Goal: Task Accomplishment & Management: Manage account settings

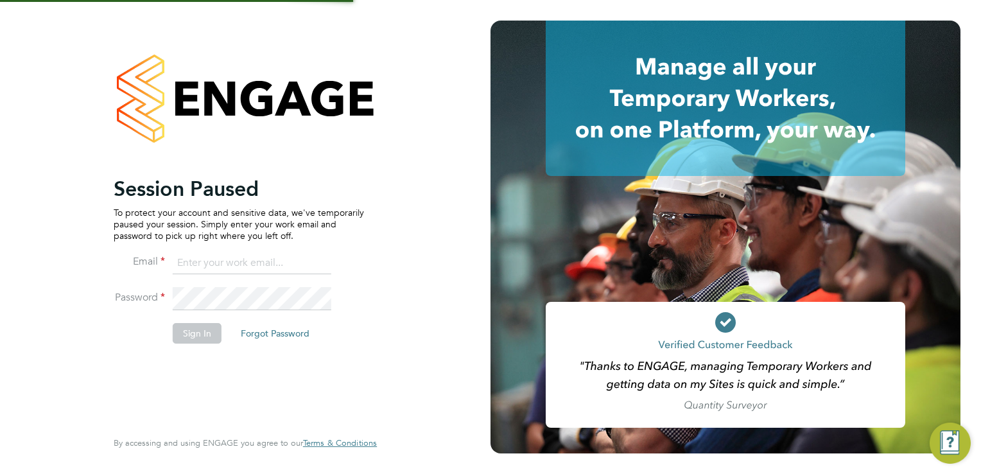
type input "Frank.Pocock@morganhunt.com"
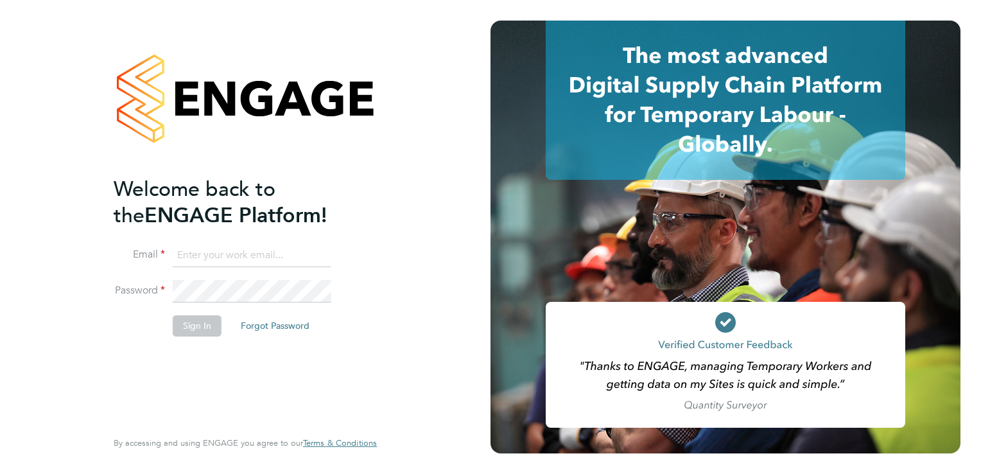
type input "[PERSON_NAME][EMAIL_ADDRESS][PERSON_NAME][DOMAIN_NAME]"
click at [182, 322] on button "Sign In" at bounding box center [197, 325] width 49 height 21
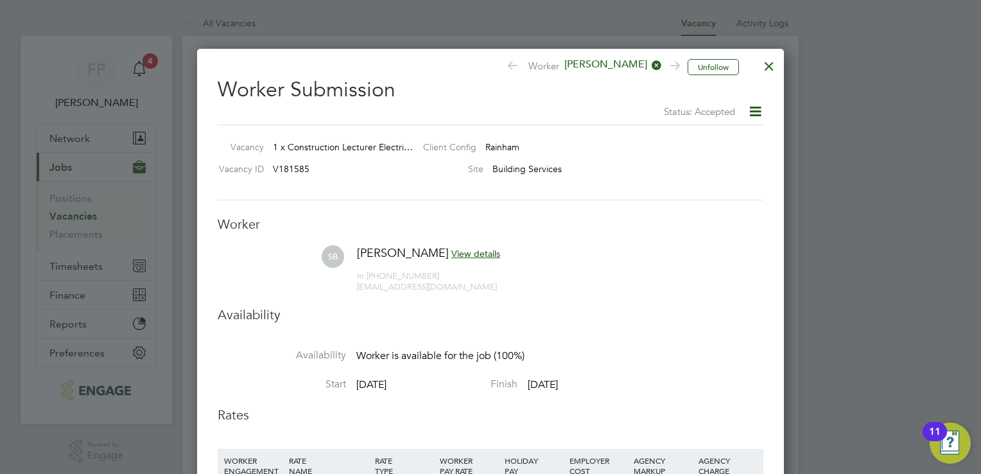
click at [750, 119] on icon at bounding box center [756, 111] width 16 height 16
click at [763, 64] on div at bounding box center [769, 62] width 23 height 23
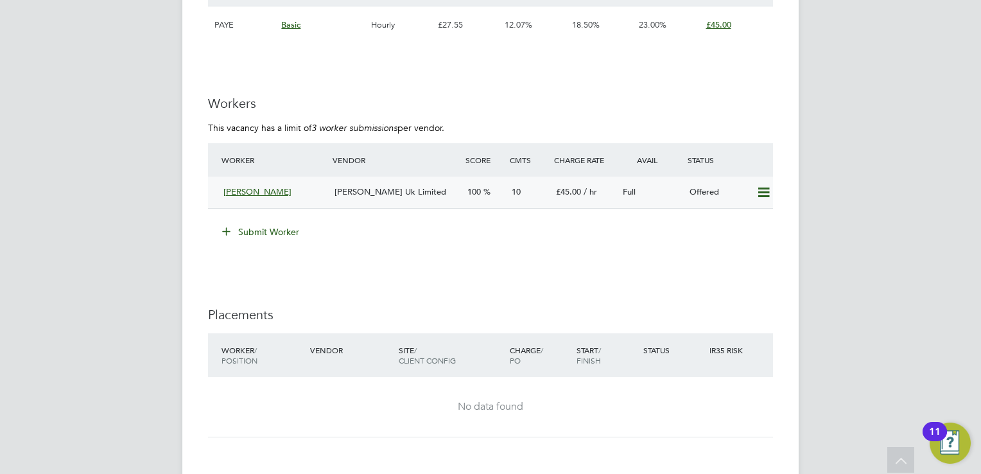
scroll to position [2247, 0]
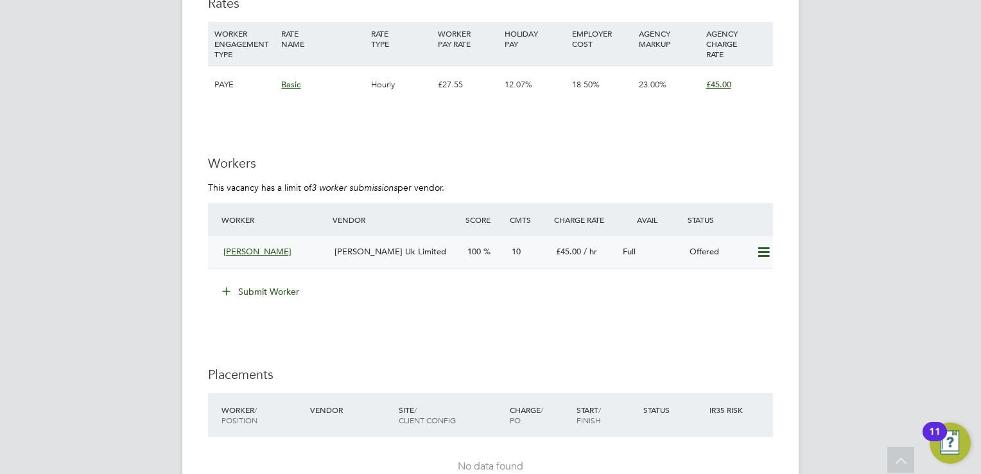
click at [331, 261] on div "[PERSON_NAME] Uk Limited" at bounding box center [396, 252] width 133 height 21
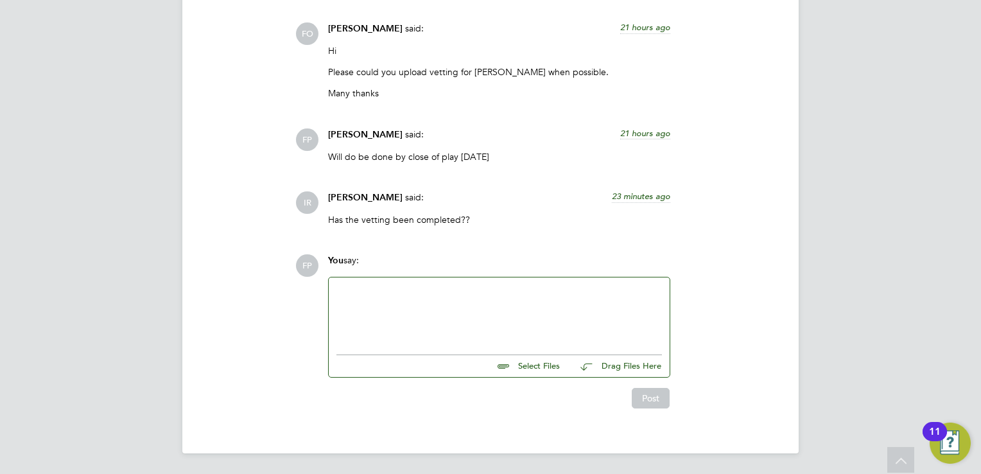
click at [550, 367] on input "file" at bounding box center [566, 364] width 193 height 18
type input "C:\fakepath\Saman - NCC Vetting New.docx"
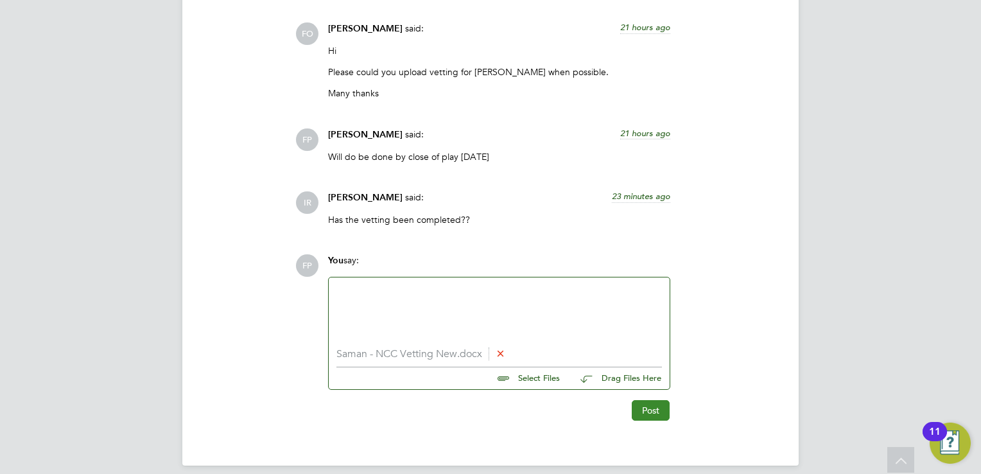
click at [647, 405] on button "Post" at bounding box center [651, 410] width 38 height 21
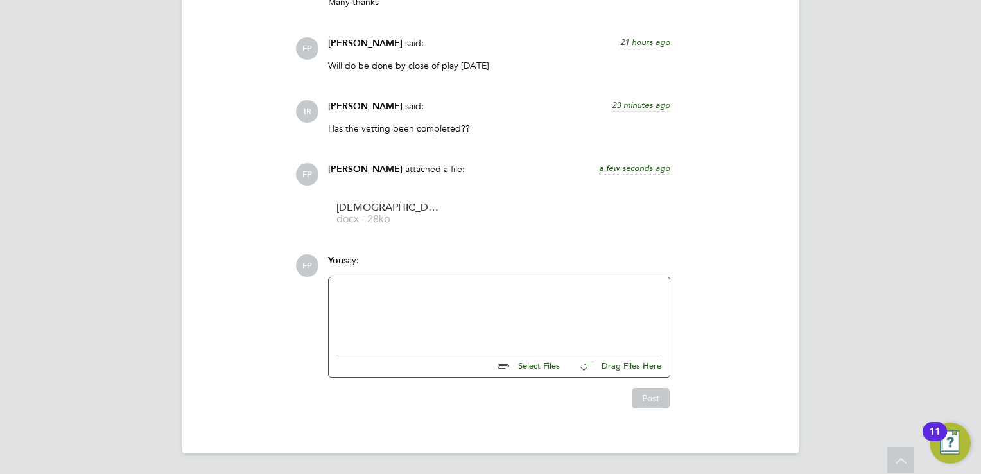
click at [541, 382] on div "Post" at bounding box center [498, 393] width 355 height 31
click at [529, 374] on div "Select Files Drag Files Here" at bounding box center [500, 362] width 326 height 29
click at [527, 371] on input "file" at bounding box center [566, 364] width 193 height 18
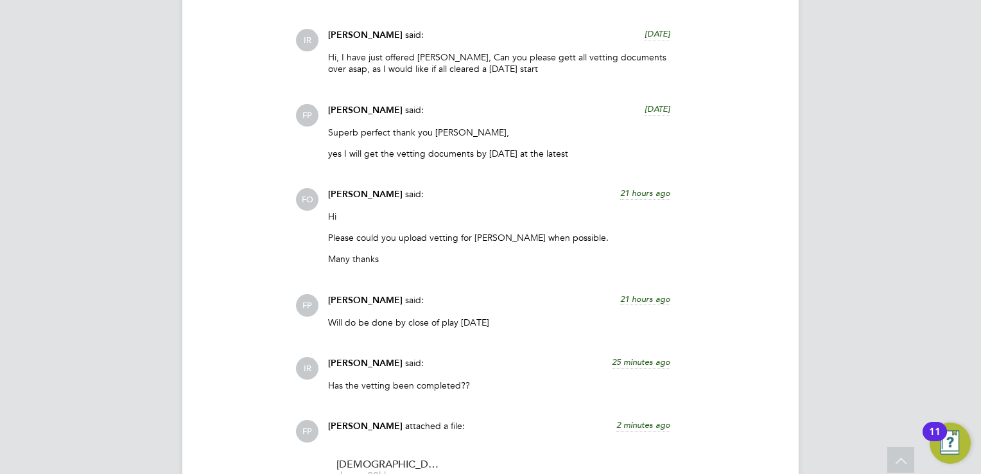
type input "C:\fakepath\Screenshot 2025-10-03 090417 - dbs service check saman.png"
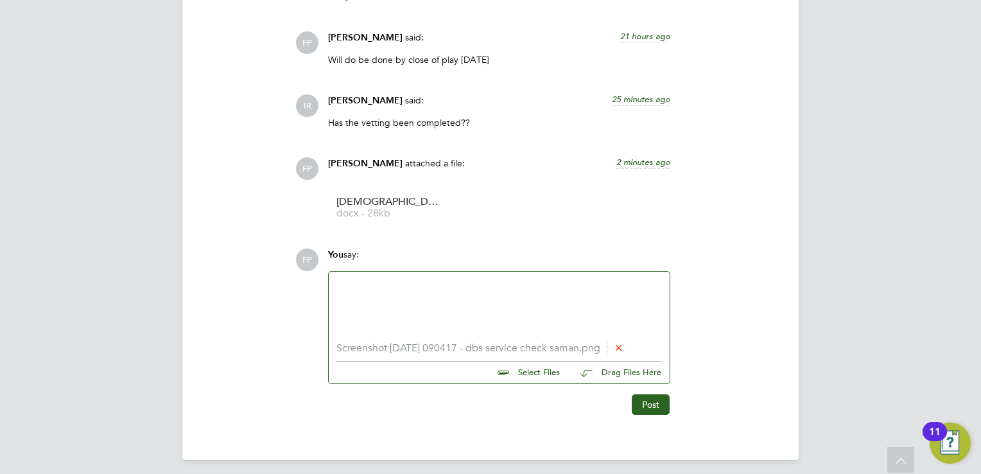
scroll to position [1850, 0]
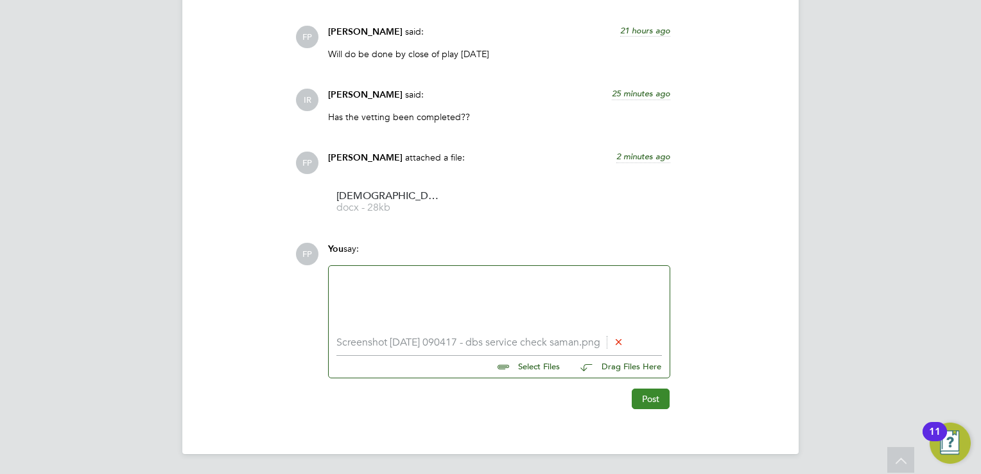
click at [655, 394] on button "Post" at bounding box center [651, 399] width 38 height 21
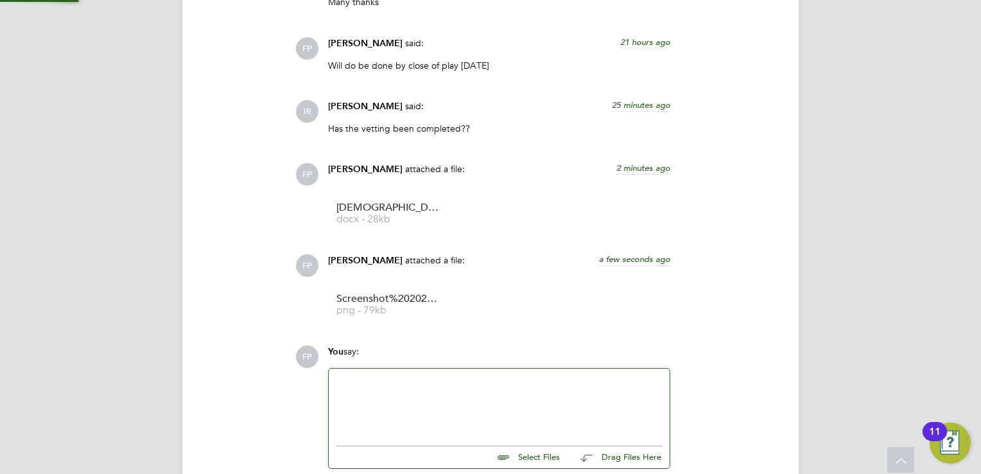
scroll to position [1930, 0]
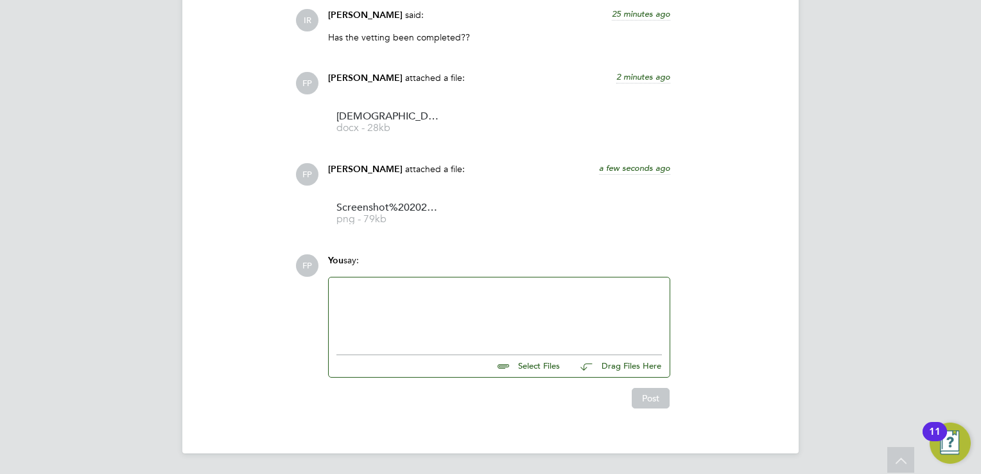
click at [529, 364] on input "file" at bounding box center [566, 364] width 193 height 18
type input "C:\fakepath\Samnjoy DBS (1).pdf"
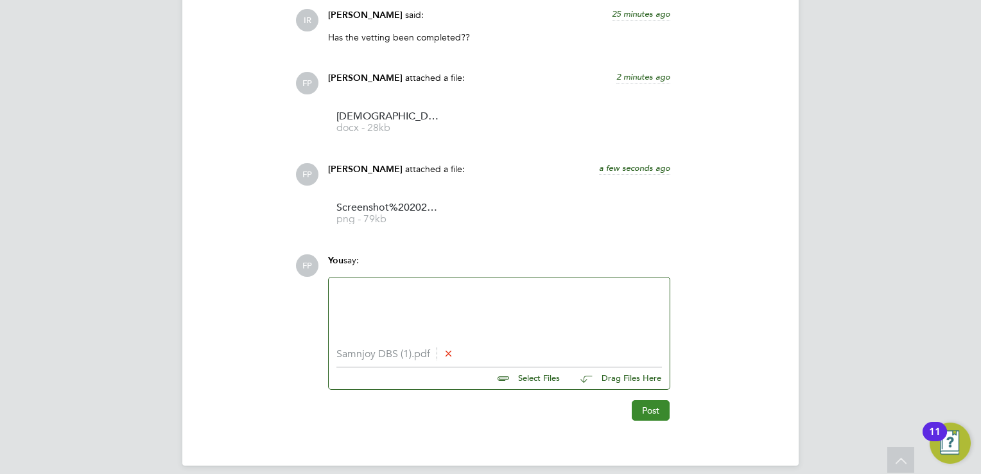
click at [651, 419] on button "Post" at bounding box center [651, 410] width 38 height 21
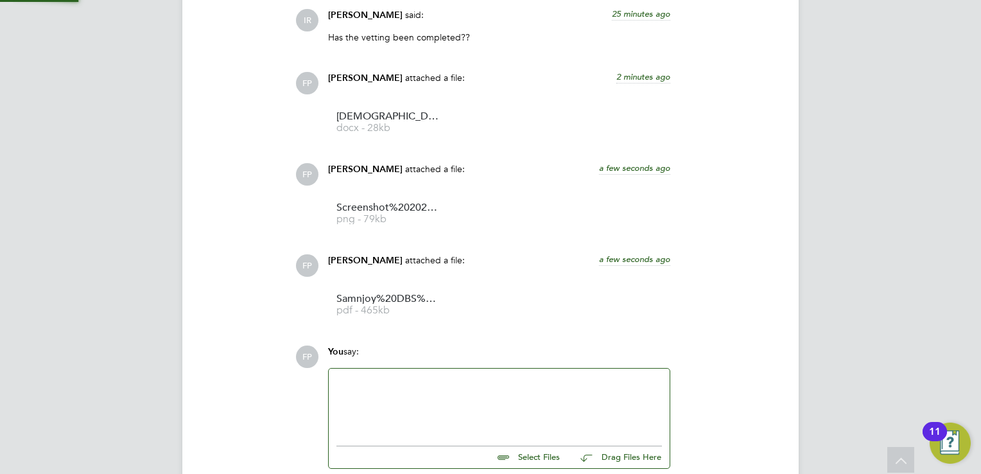
scroll to position [2021, 0]
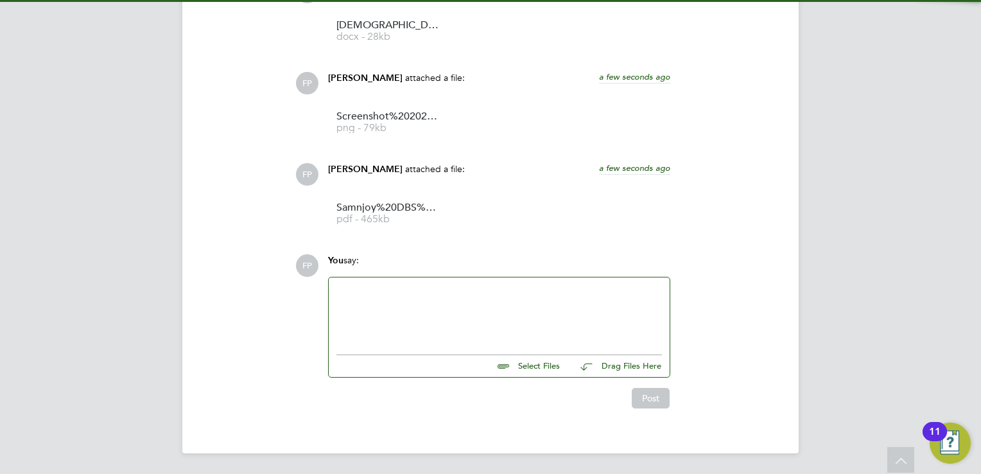
click at [477, 323] on div at bounding box center [500, 312] width 326 height 55
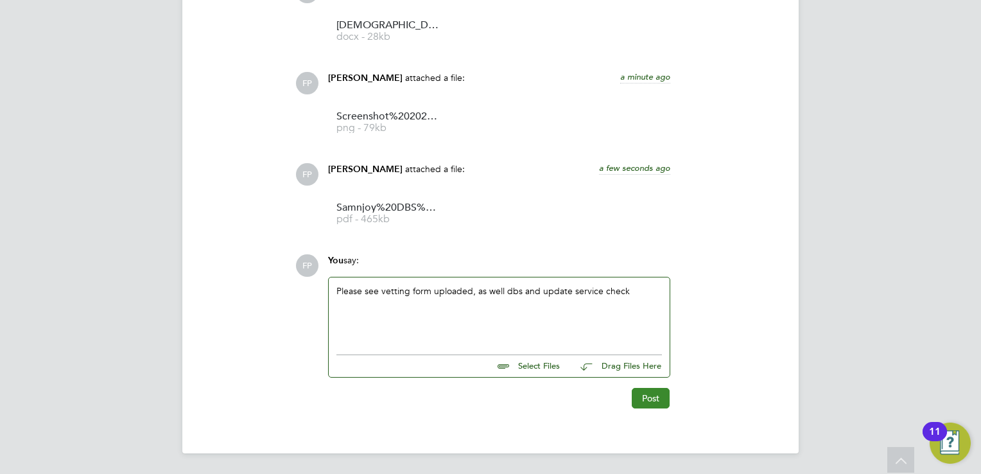
click at [653, 397] on button "Post" at bounding box center [651, 398] width 38 height 21
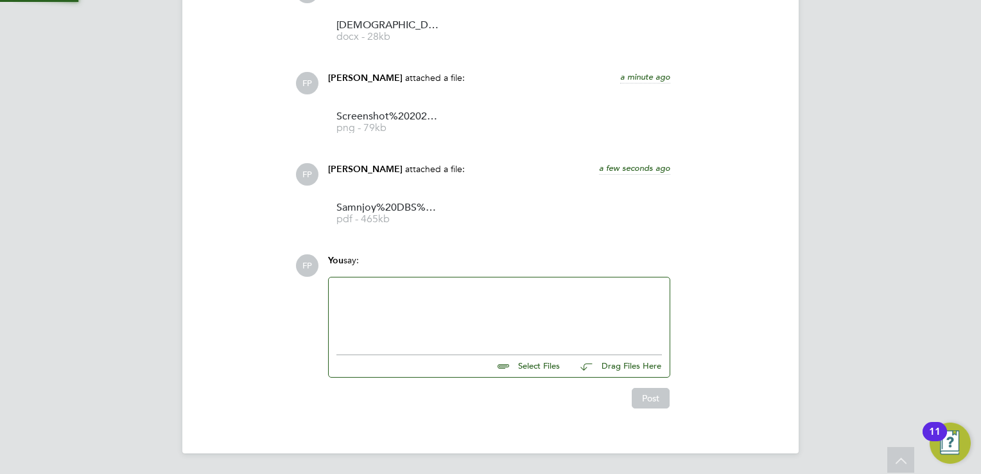
scroll to position [2084, 0]
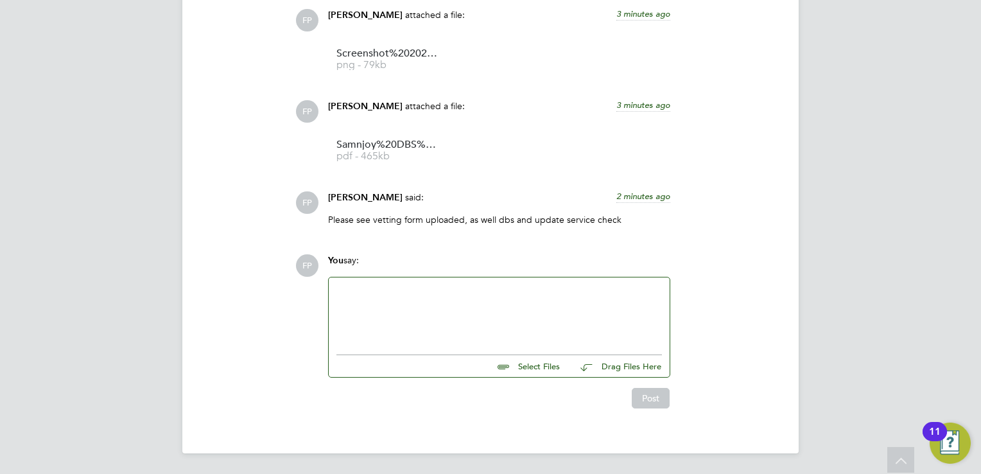
click at [470, 289] on div at bounding box center [500, 312] width 326 height 55
click at [527, 257] on div "You say:" at bounding box center [499, 265] width 342 height 22
click at [484, 294] on div "Please can you" at bounding box center [500, 312] width 326 height 55
click at [643, 392] on button "Post" at bounding box center [651, 398] width 38 height 21
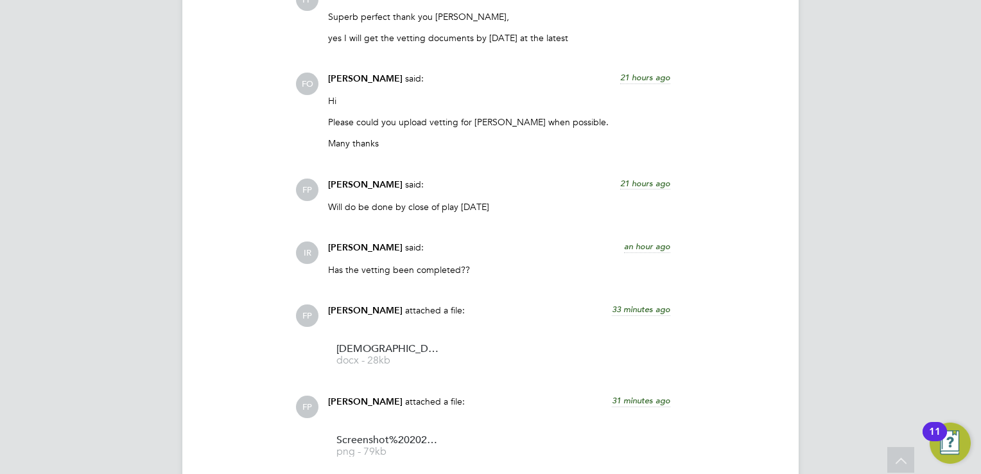
scroll to position [1569, 0]
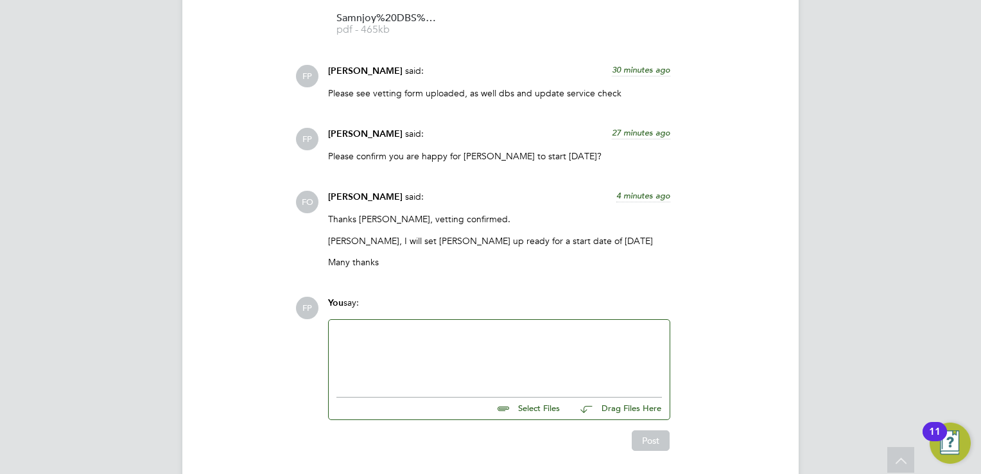
scroll to position [2253, 0]
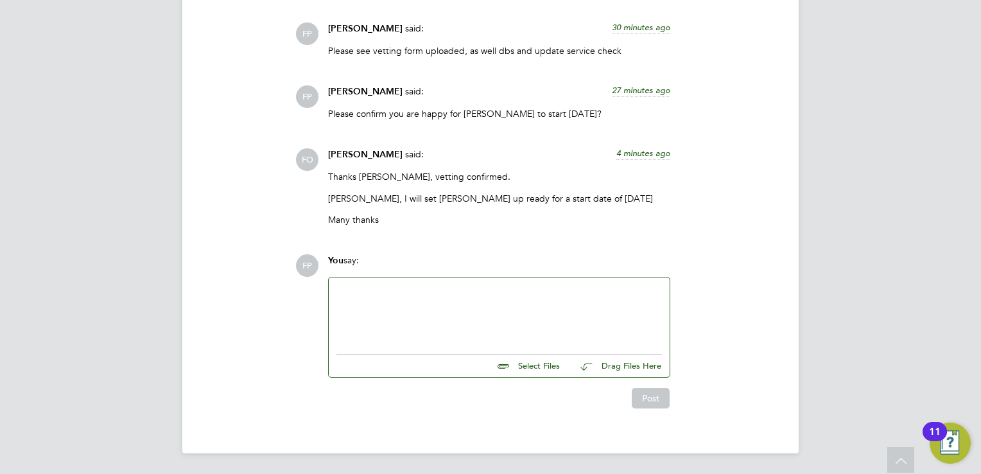
click at [536, 315] on div at bounding box center [500, 312] width 326 height 55
click at [660, 403] on button "Post" at bounding box center [651, 398] width 38 height 21
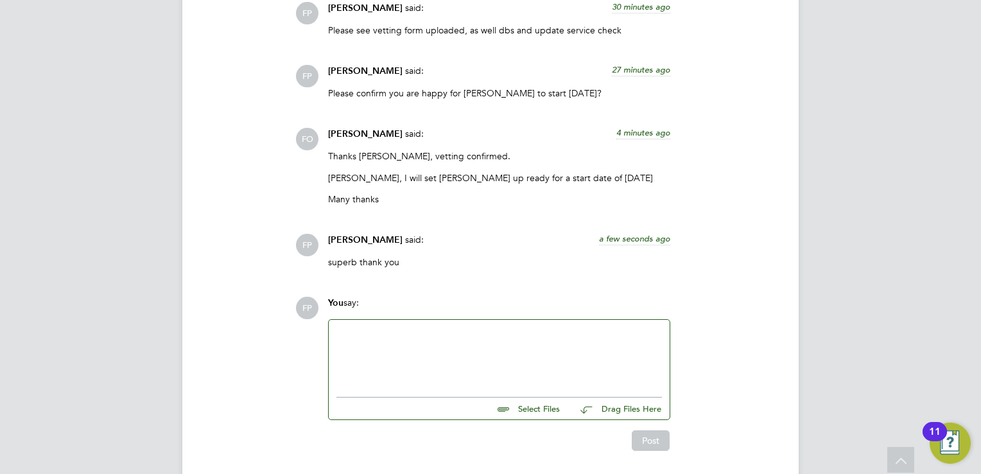
scroll to position [2251, 0]
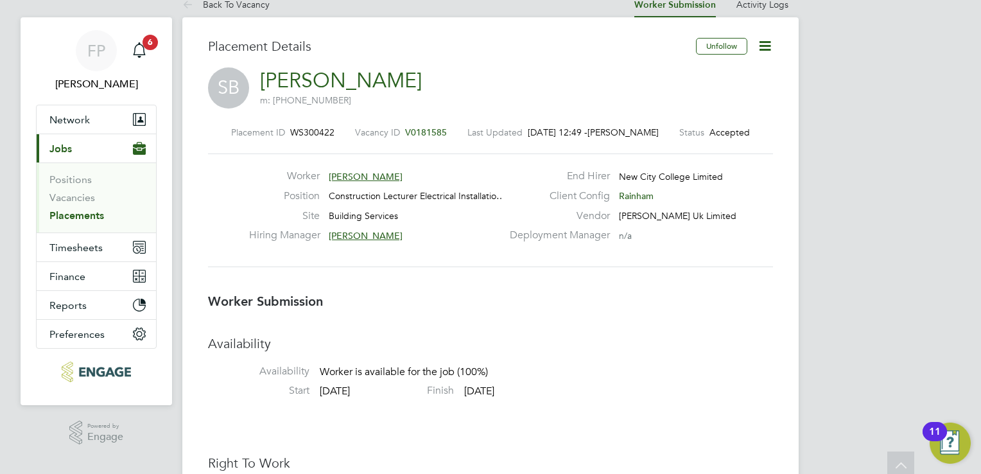
scroll to position [0, 0]
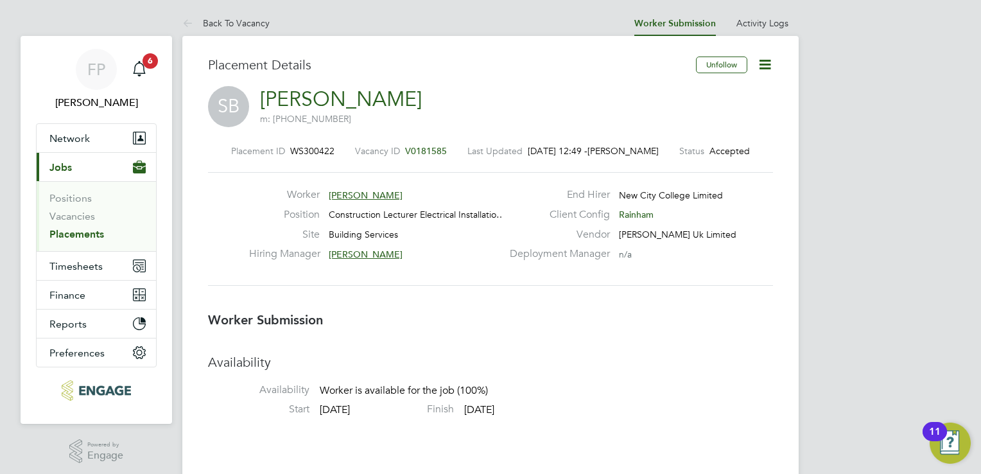
click at [761, 63] on icon at bounding box center [765, 65] width 16 height 16
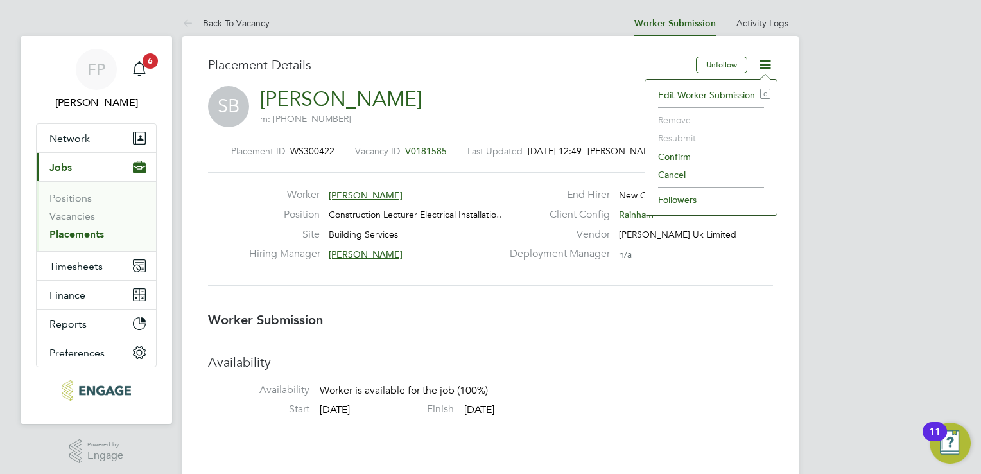
click at [662, 157] on li "Confirm" at bounding box center [711, 157] width 119 height 18
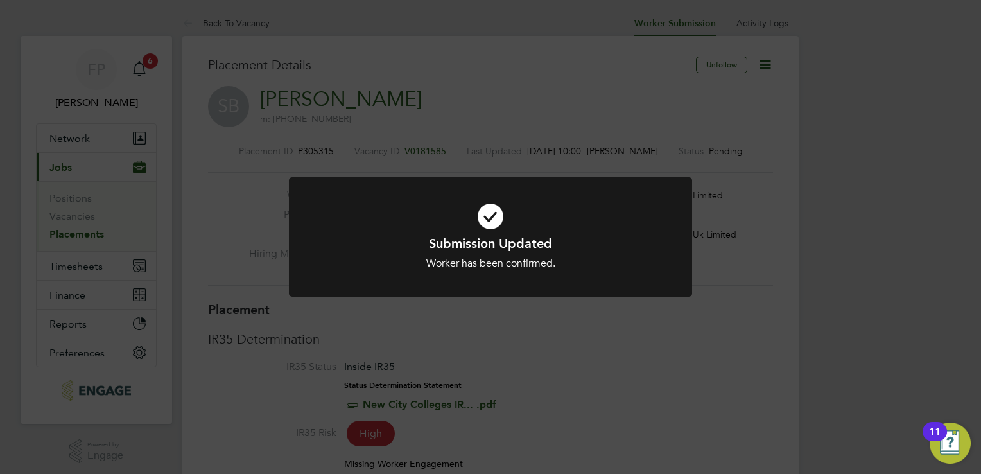
scroll to position [30, 566]
click at [739, 112] on div "Submission Updated Worker has been confirmed. Cancel Okay" at bounding box center [490, 237] width 981 height 474
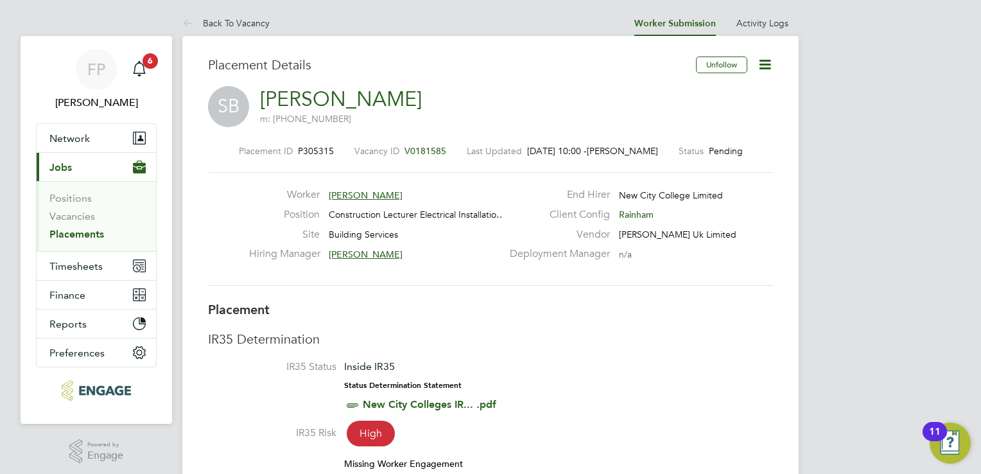
click at [770, 60] on icon at bounding box center [765, 65] width 16 height 16
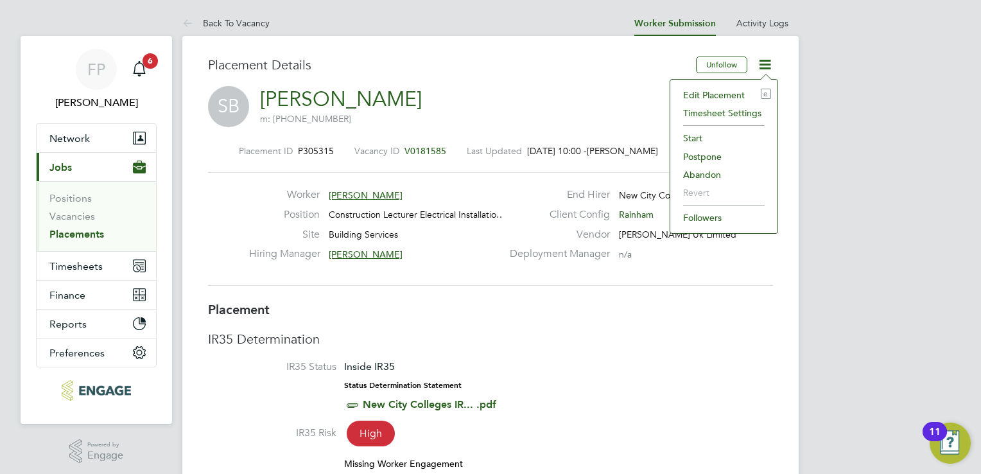
click at [717, 91] on li "Edit Placement e" at bounding box center [724, 95] width 94 height 18
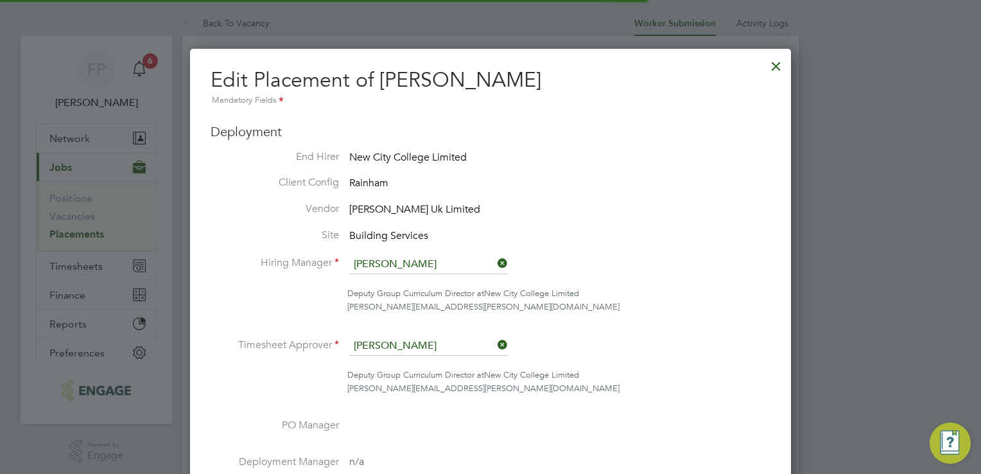
scroll to position [27, 561]
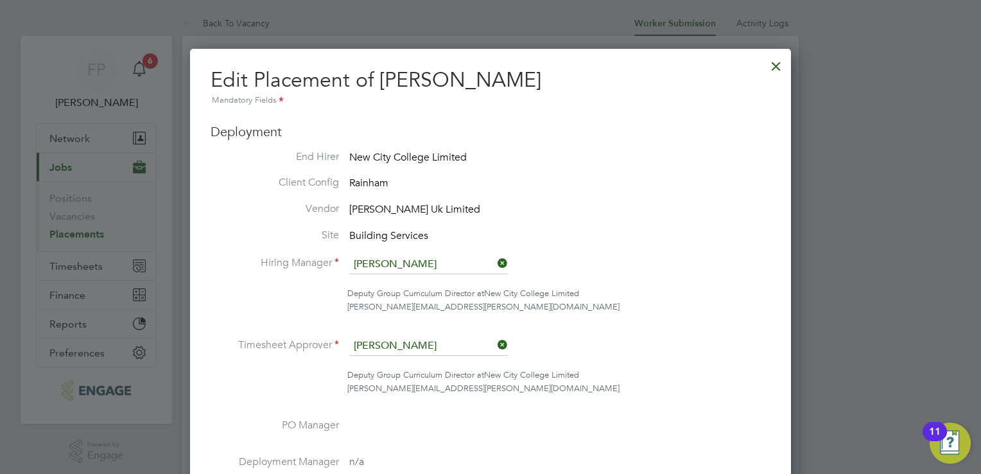
click at [644, 231] on li "Site Building Services" at bounding box center [491, 237] width 560 height 16
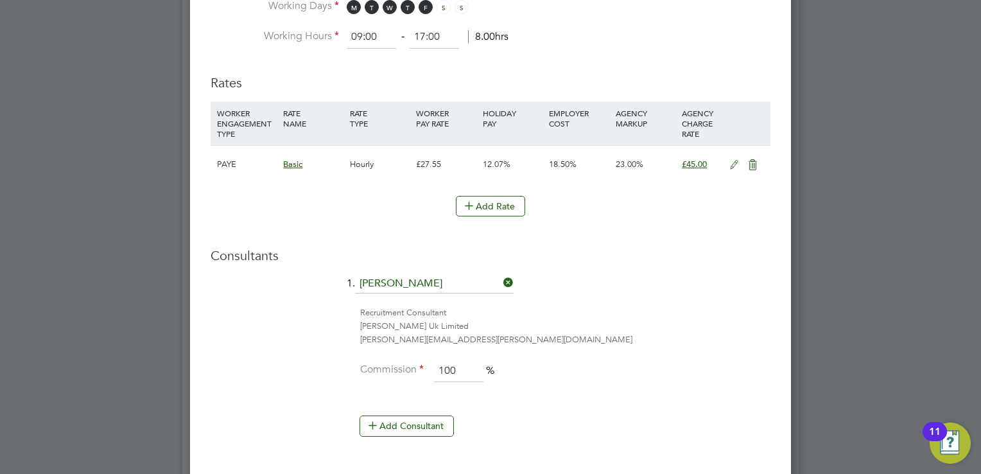
click at [732, 163] on icon at bounding box center [734, 165] width 16 height 10
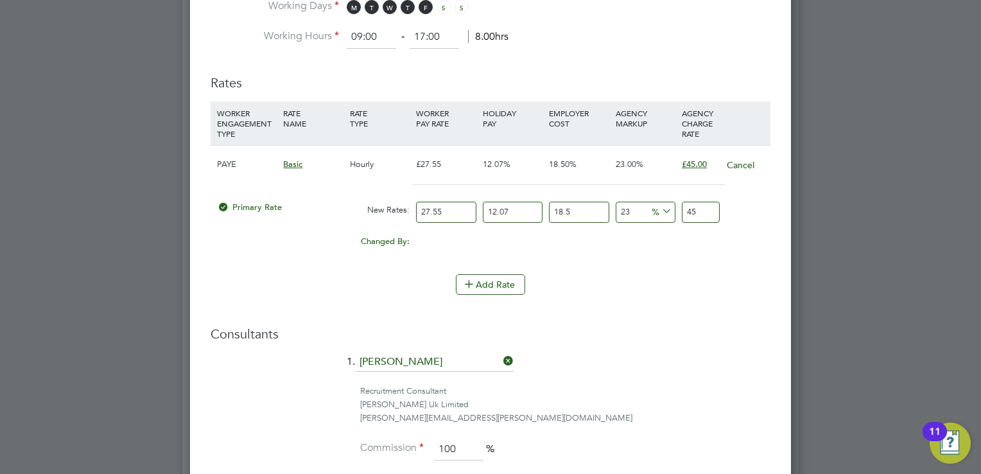
click at [455, 209] on input "27.55" at bounding box center [446, 212] width 60 height 21
type input "27.5"
type input "44.9205978375"
type input "27"
type input "44.103859695"
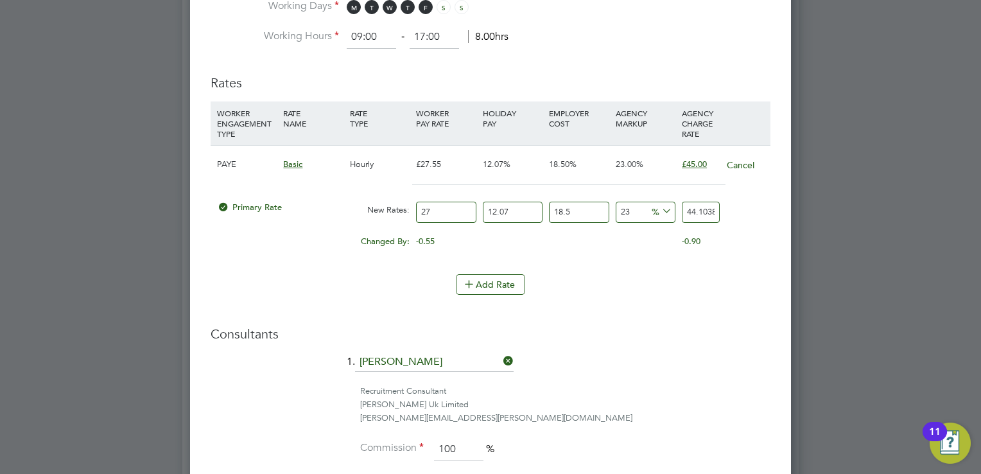
type input "2"
type input "3.26695257"
type input "4"
type input "6.53390514"
type input "40"
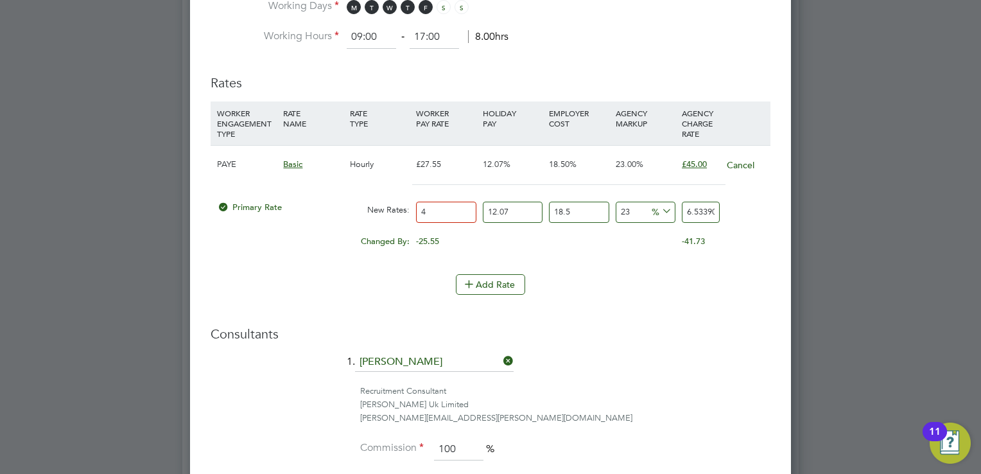
type input "65.3390514"
type input "40.00"
click at [696, 209] on input "65.3390514" at bounding box center [701, 212] width 38 height 21
type input "-88.06680988637677"
type input "6.3390514"
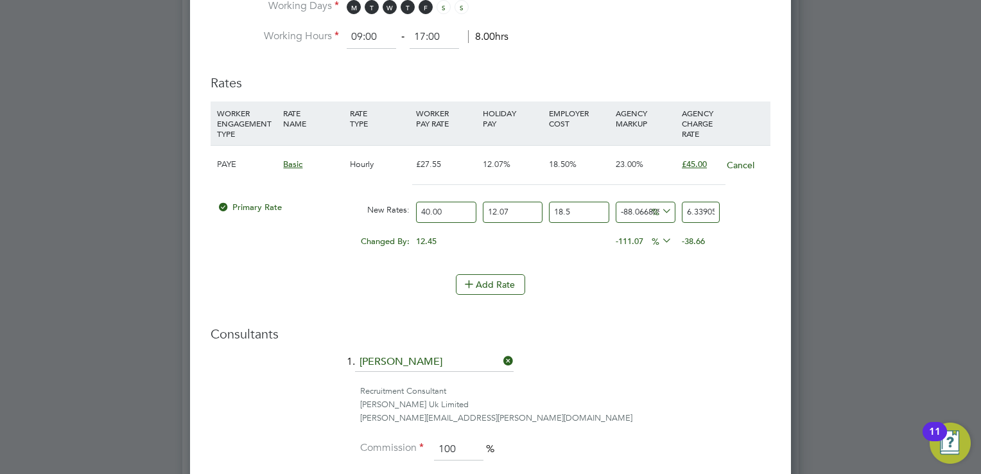
type input "26.764976606317855"
type input "67.3390514"
click at [717, 209] on input "67.3390514" at bounding box center [701, 212] width 38 height 21
type input "26.765847445406898"
type input "67.339514"
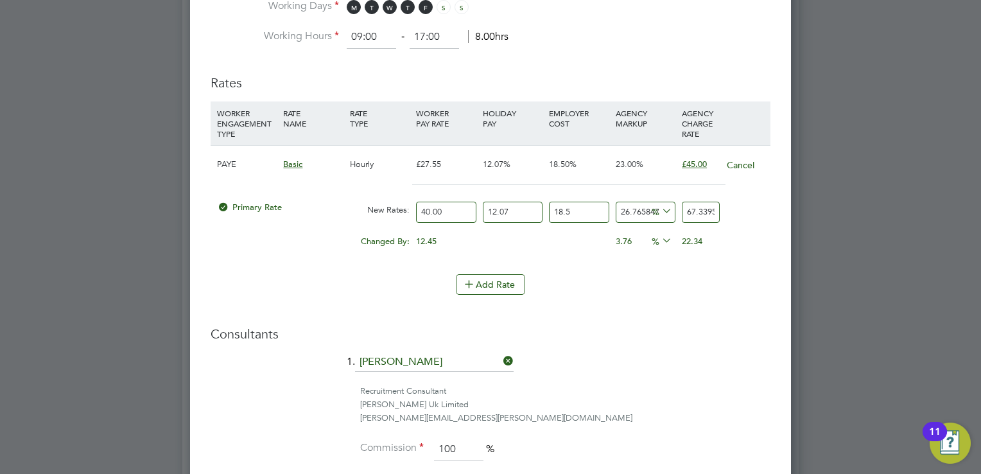
type input "26.757613441568882"
type input "67.33514"
type input "26.788222701378245"
type input "67.3514"
type input "27.094315299471887"
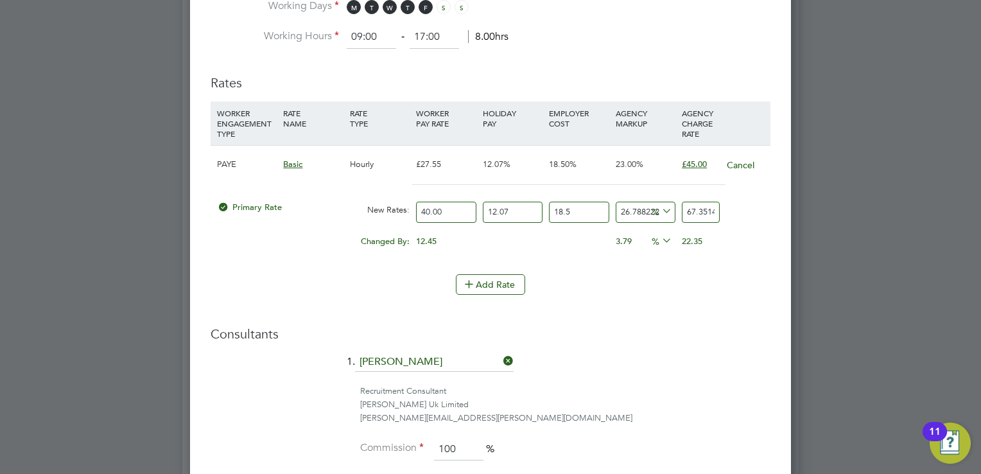
type input "67.514"
type input "126994.31529947188"
type input "67514"
type input "12608.678534625926"
type input "6751"
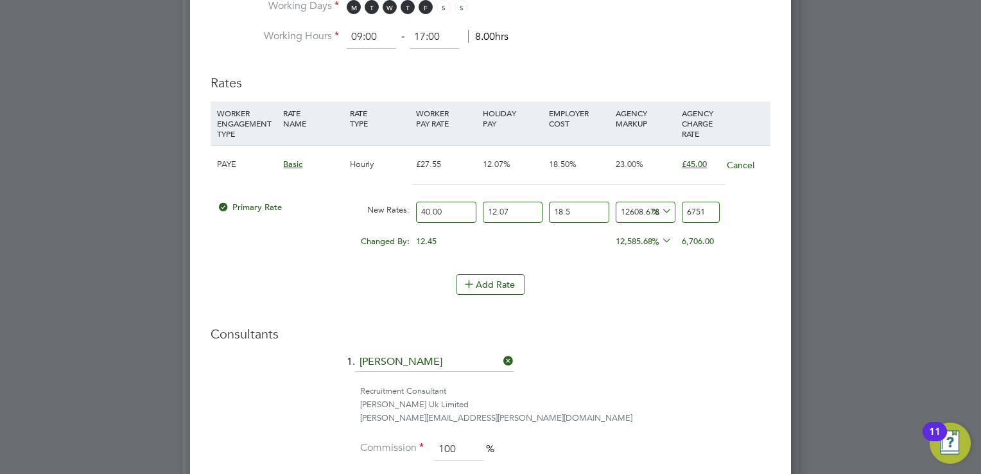
type input "1170.6796046322766"
type input "675"
type input "26.1267163116482"
type input "67"
click at [699, 215] on input "67" at bounding box center [701, 212] width 38 height 21
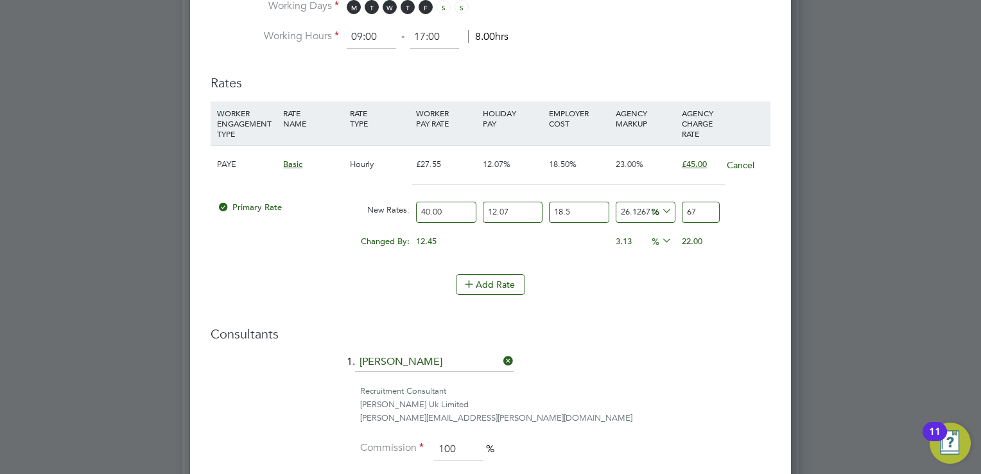
type input "26.503213972279983"
type input "67.2"
type input "26.57851350440634"
type input "67.24"
click at [684, 310] on li "Rates WORKER ENGAGEMENT TYPE RATE NAME RATE TYPE WORKER PAY RATE HOLIDAY PAY EM…" at bounding box center [491, 191] width 560 height 259
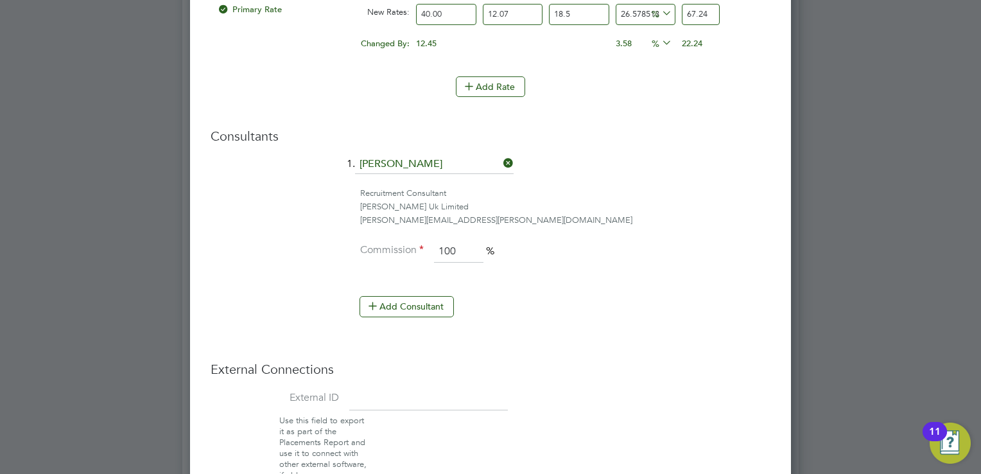
scroll to position [1220, 0]
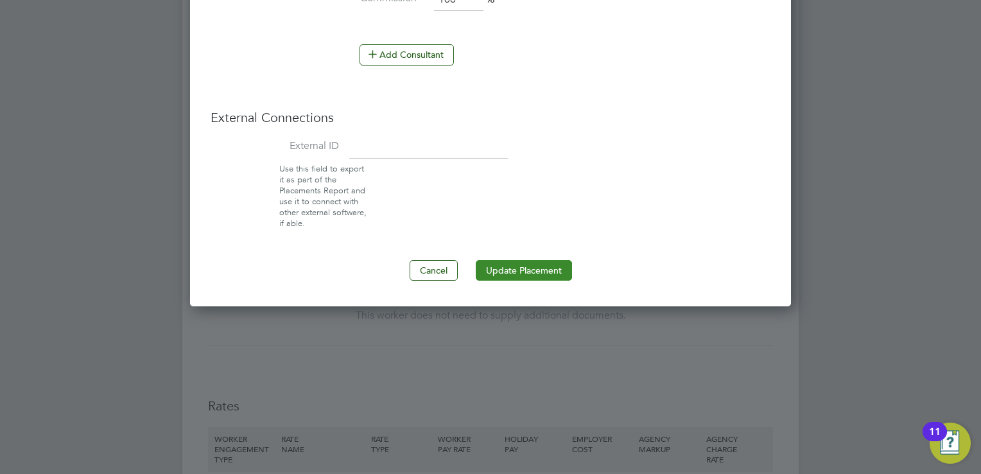
click at [556, 264] on button "Update Placement" at bounding box center [524, 270] width 96 height 21
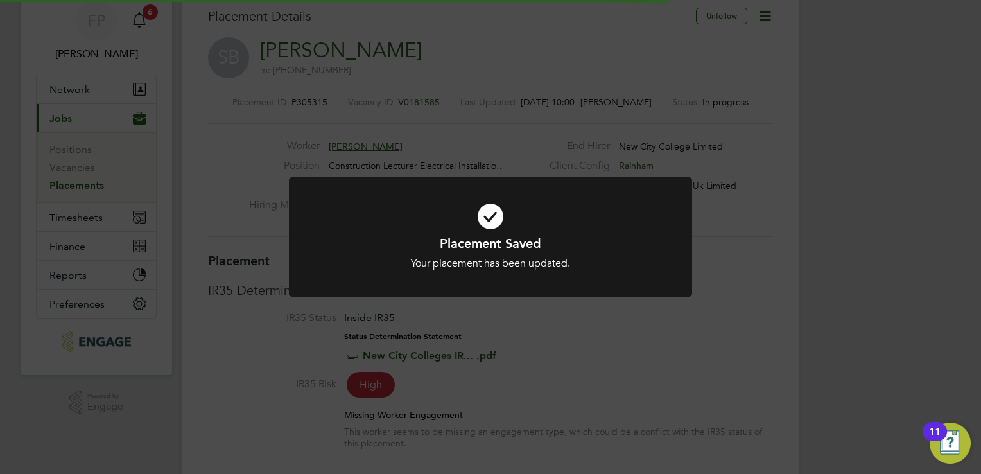
scroll to position [6, 6]
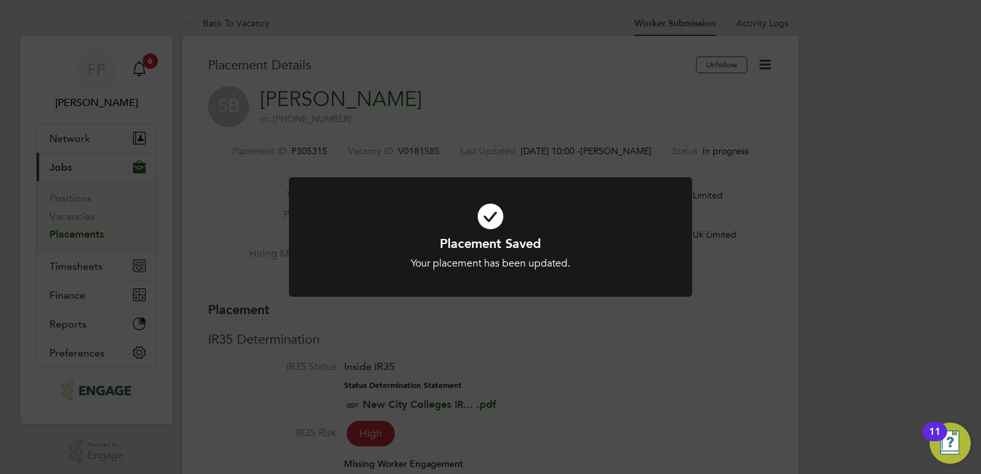
click at [727, 126] on div "Placement Saved Your placement has been updated. Cancel Okay" at bounding box center [490, 237] width 981 height 474
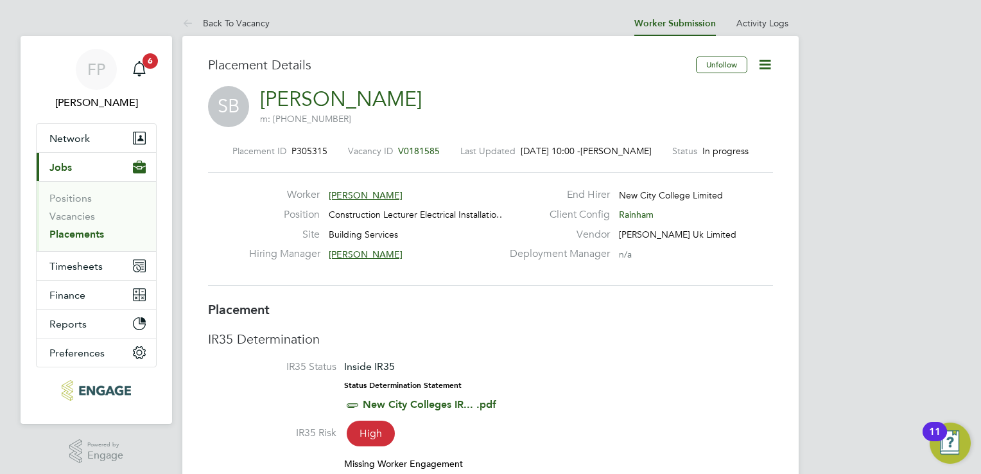
click at [762, 70] on icon at bounding box center [765, 65] width 16 height 16
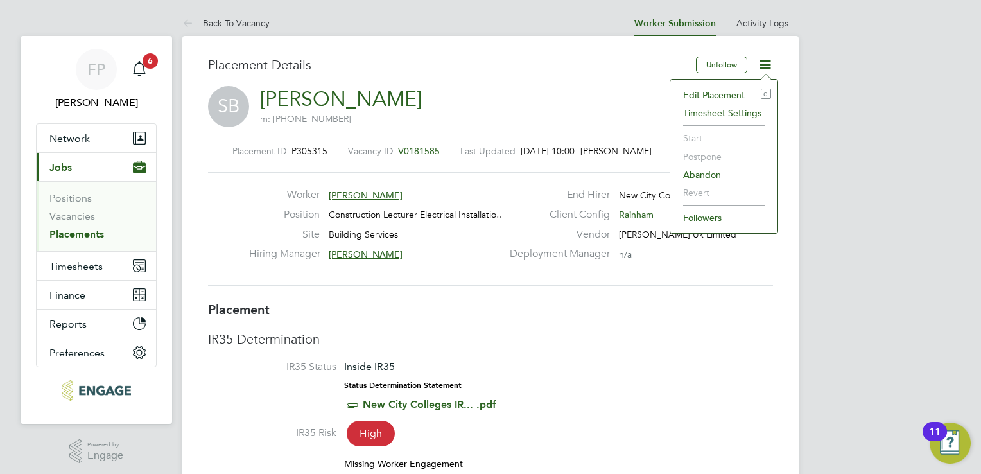
click at [578, 111] on div "SB Samanjoy Barua m: +44 7775613433" at bounding box center [490, 108] width 565 height 44
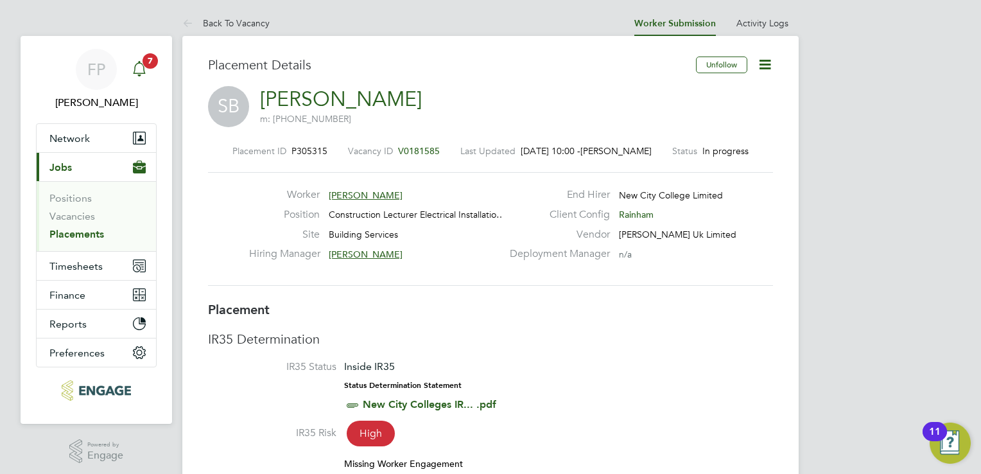
click at [148, 66] on span "7" at bounding box center [150, 60] width 15 height 15
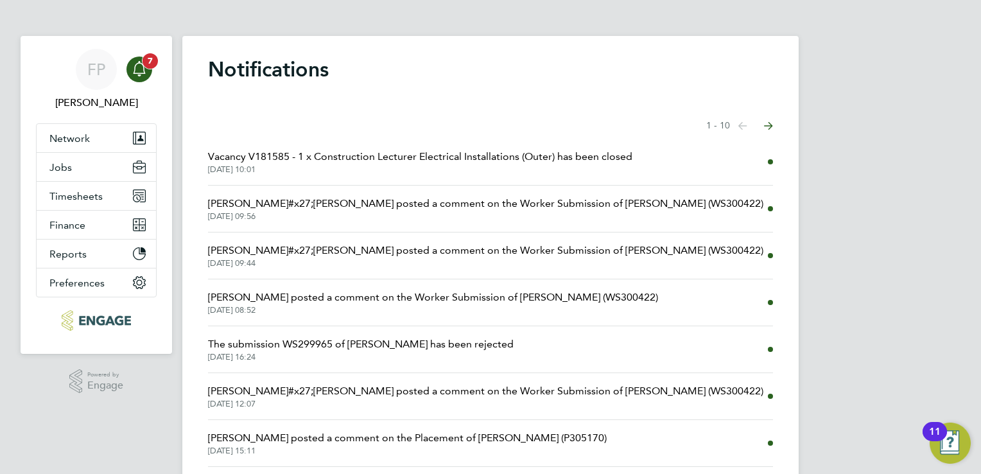
click at [142, 66] on icon "Main navigation" at bounding box center [139, 68] width 15 height 15
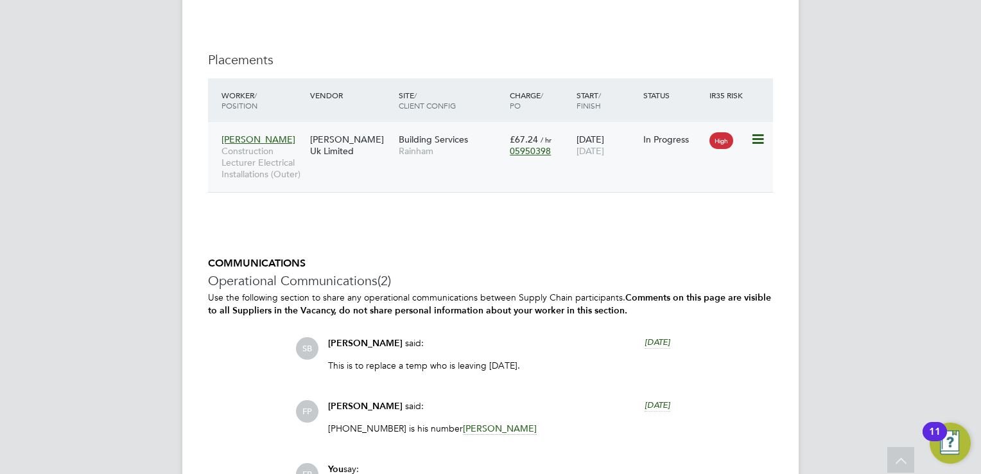
scroll to position [2441, 0]
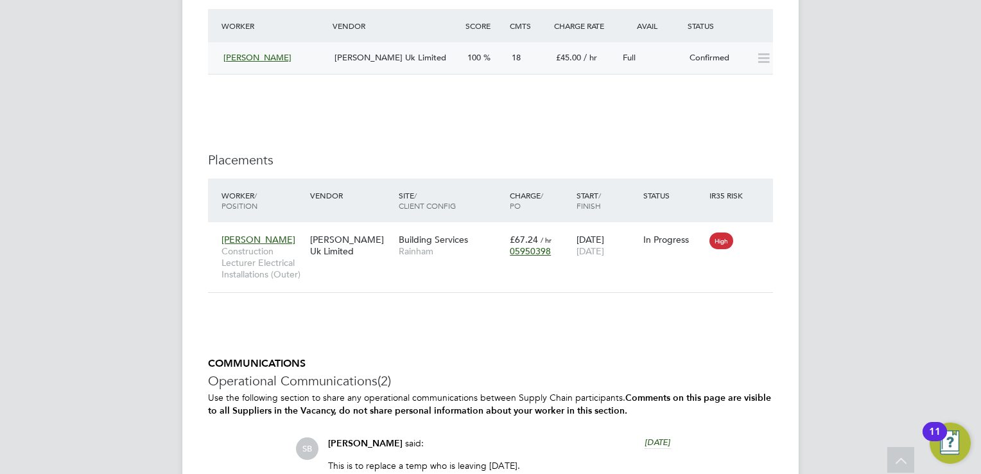
click at [769, 56] on icon at bounding box center [764, 58] width 16 height 10
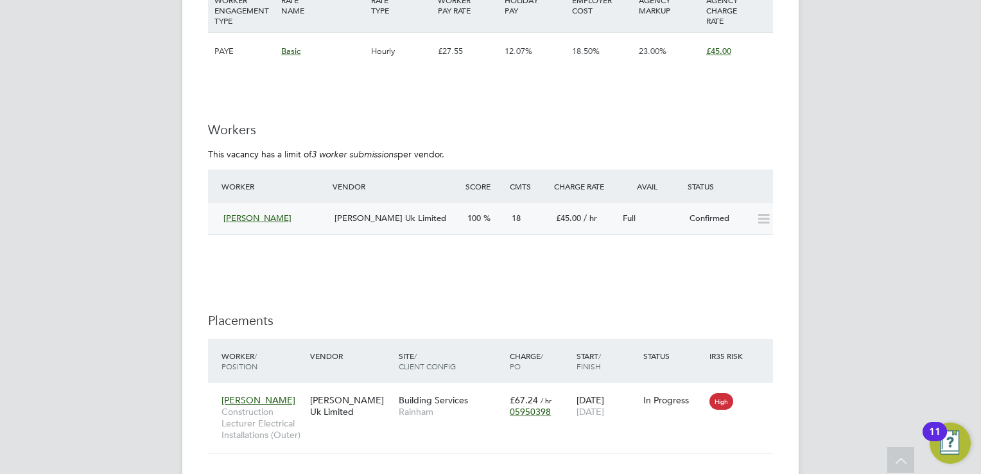
scroll to position [2184, 0]
